Goal: Information Seeking & Learning: Learn about a topic

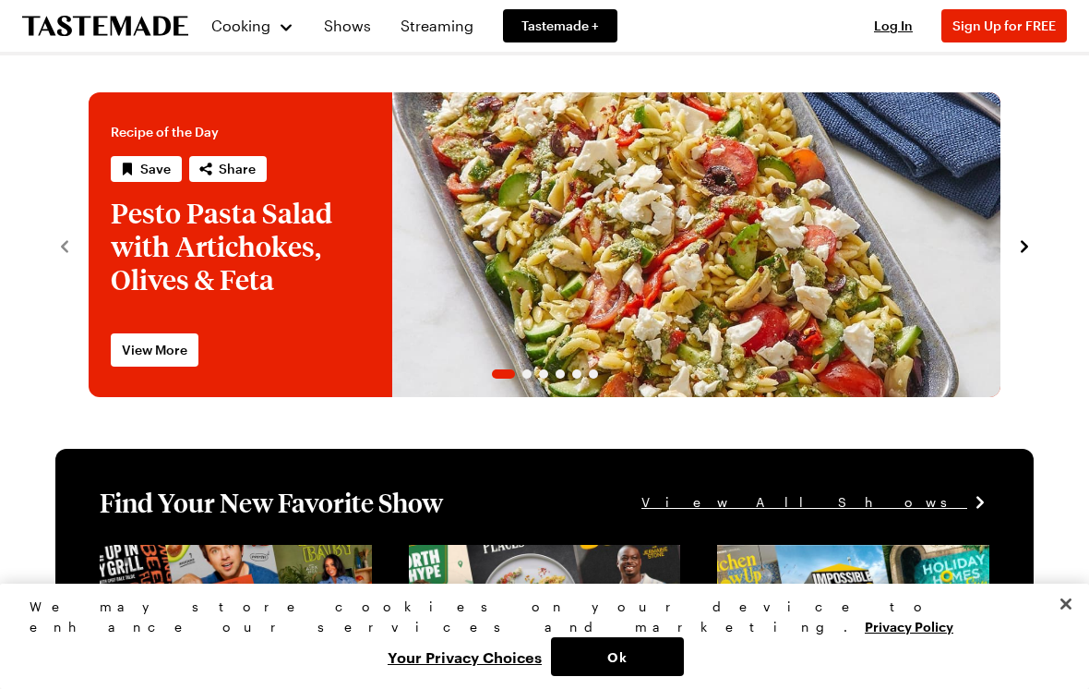
click at [281, 28] on div "Cooking" at bounding box center [252, 26] width 84 height 22
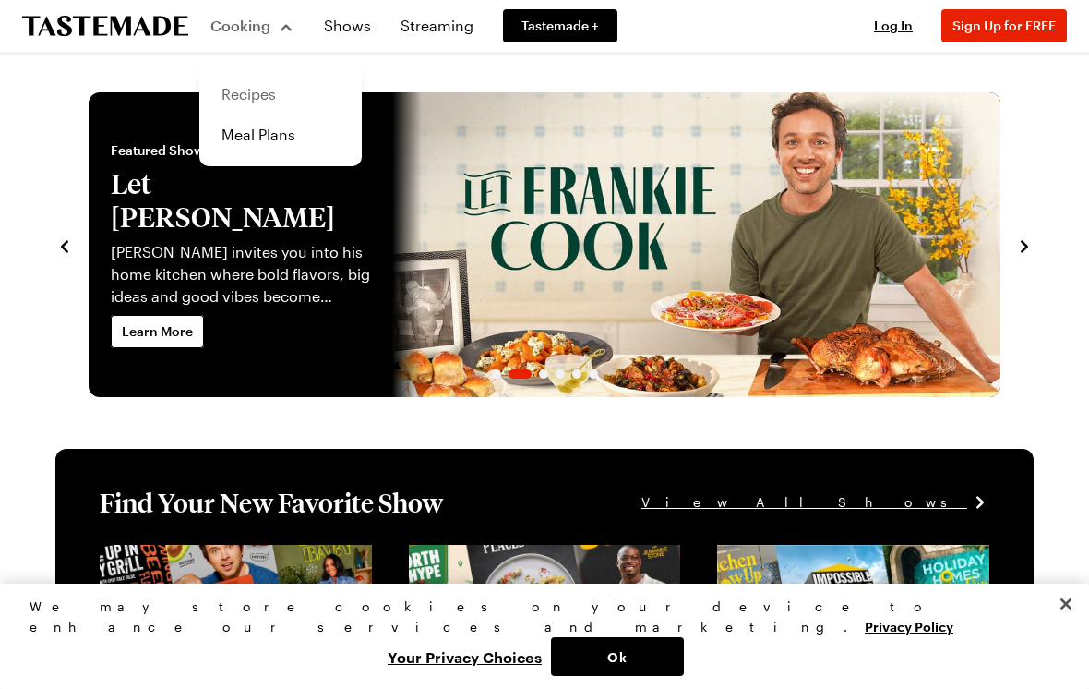
click at [282, 99] on link "Recipes" at bounding box center [280, 94] width 140 height 41
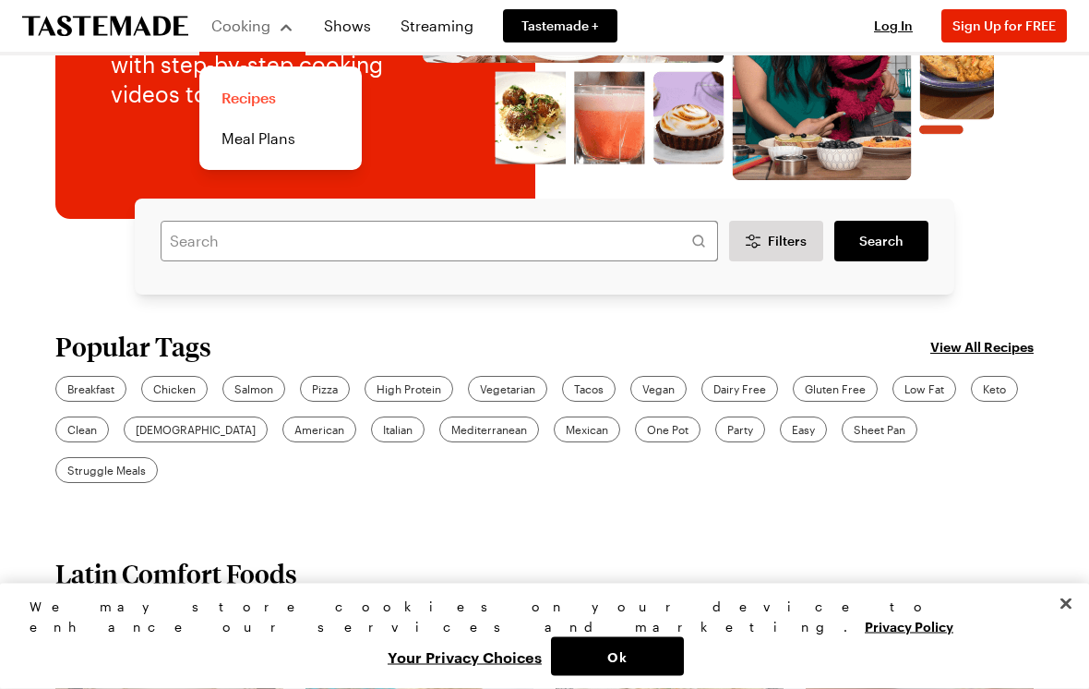
scroll to position [254, 0]
click at [727, 432] on span "Party" at bounding box center [740, 429] width 26 height 17
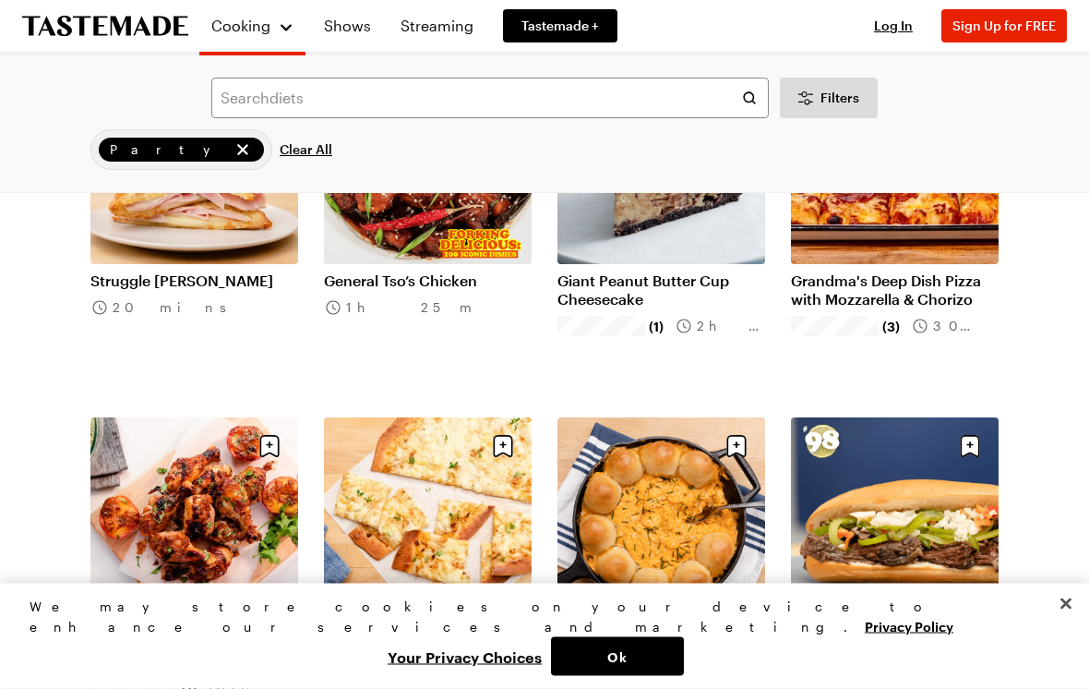
scroll to position [1349, 0]
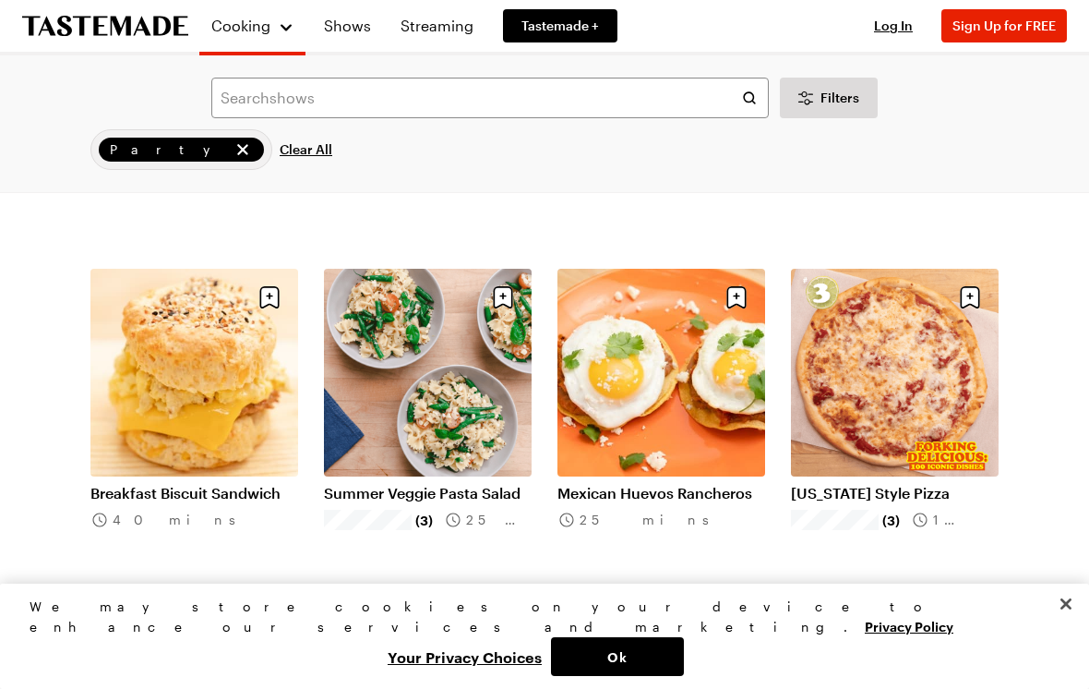
scroll to position [1860, 0]
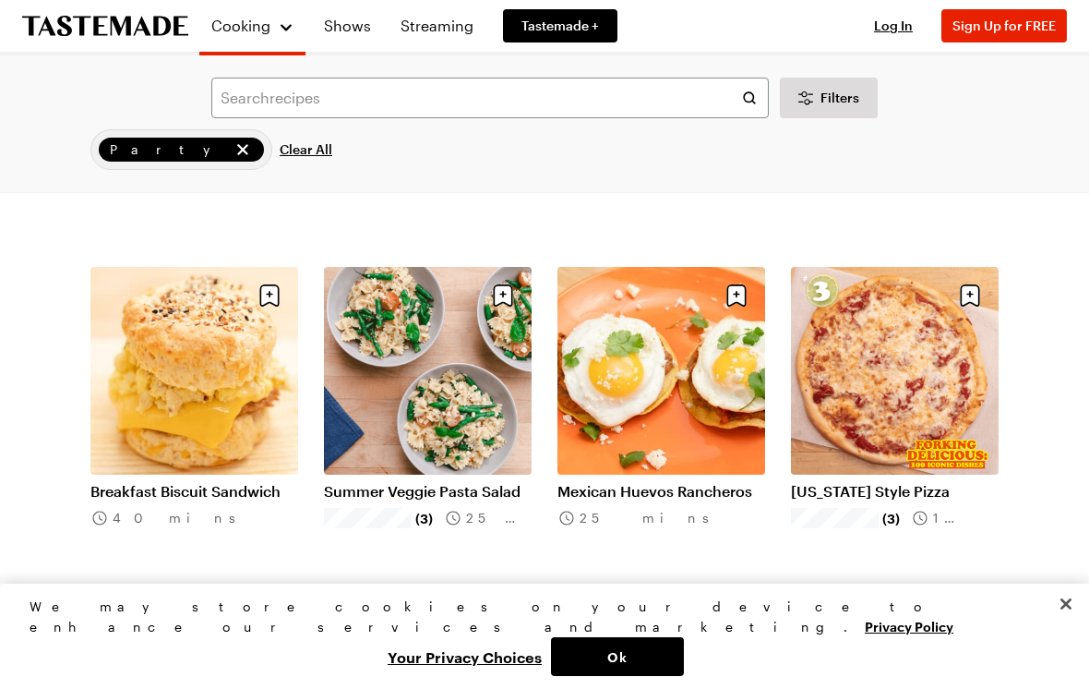
click at [223, 482] on link "Breakfast Biscuit Sandwich" at bounding box center [194, 491] width 208 height 18
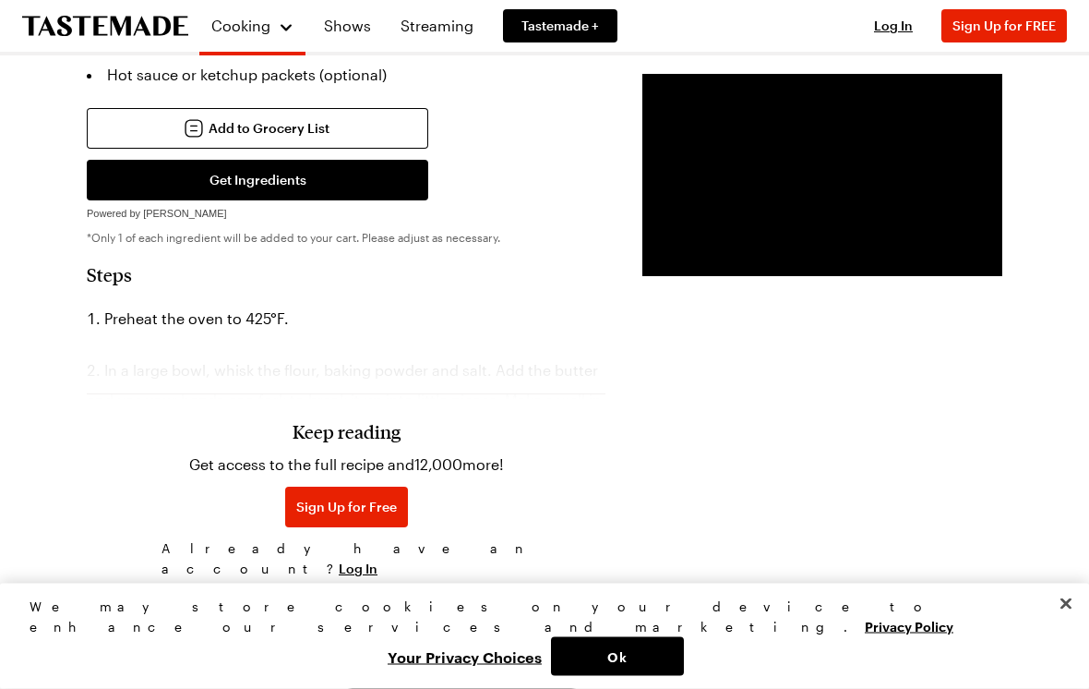
scroll to position [1208, 0]
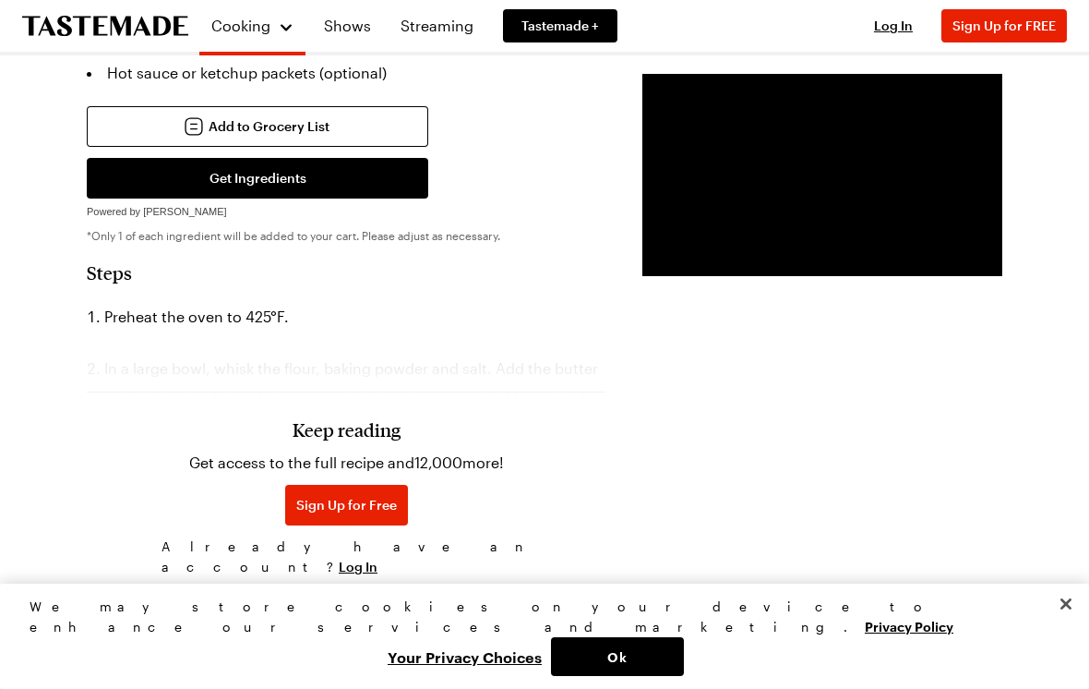
click at [417, 358] on div "Keep reading Get access to the full recipe and 12,000 more! Sign Up for Free Al…" at bounding box center [346, 456] width 519 height 258
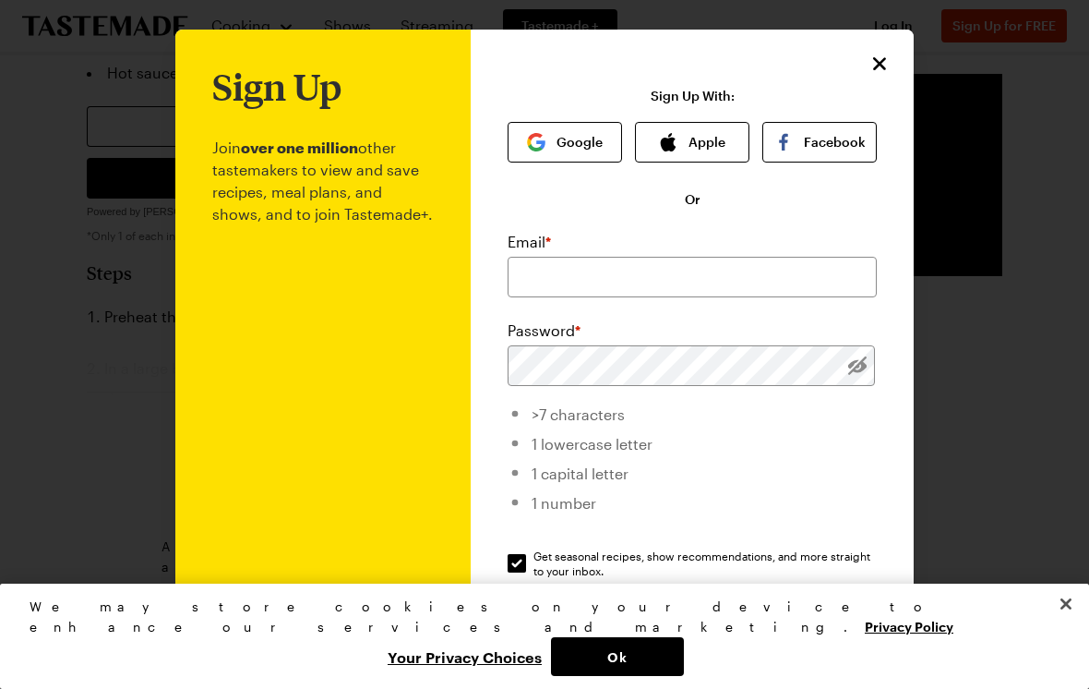
click at [876, 66] on icon "Close" at bounding box center [880, 64] width 22 height 22
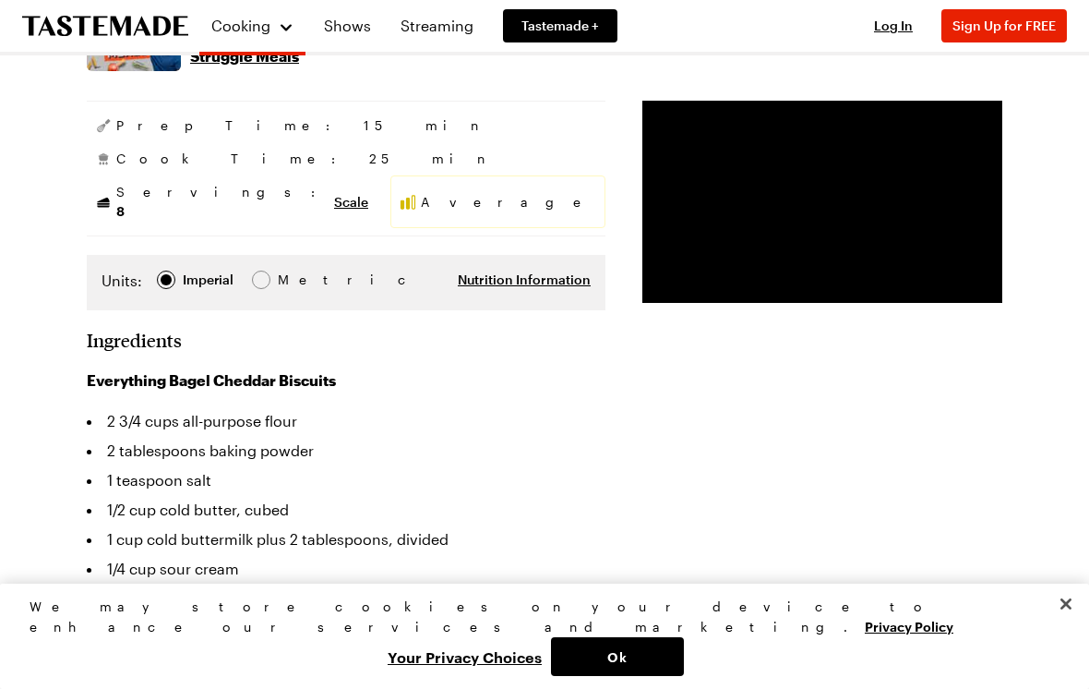
scroll to position [0, 0]
